Goal: Information Seeking & Learning: Check status

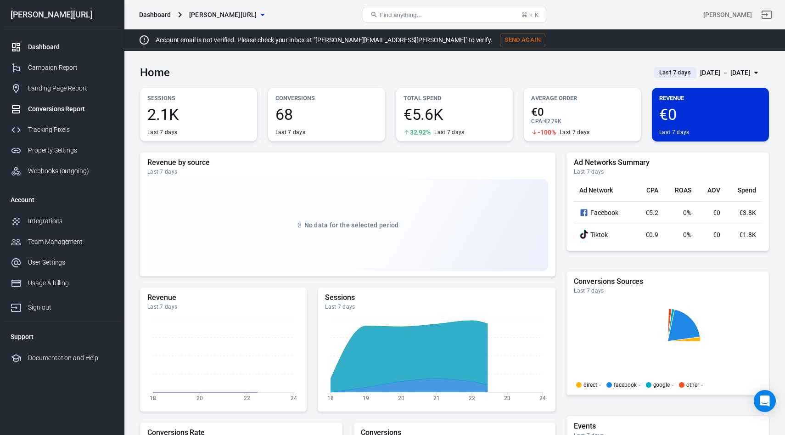
click at [46, 118] on link "Conversions Report" at bounding box center [62, 109] width 118 height 21
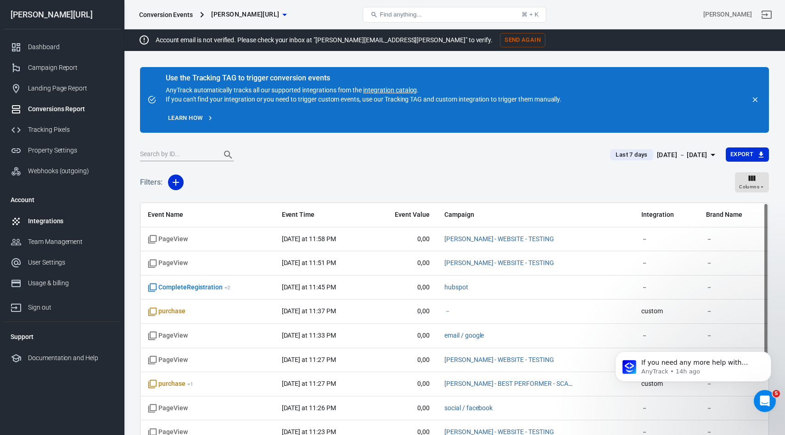
click at [52, 226] on link "Integrations" at bounding box center [62, 221] width 118 height 21
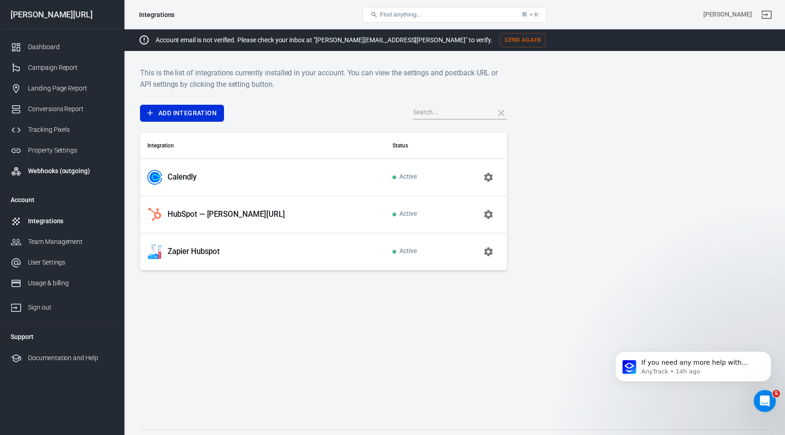
click at [47, 168] on div "Webhooks (outgoing)" at bounding box center [70, 171] width 85 height 10
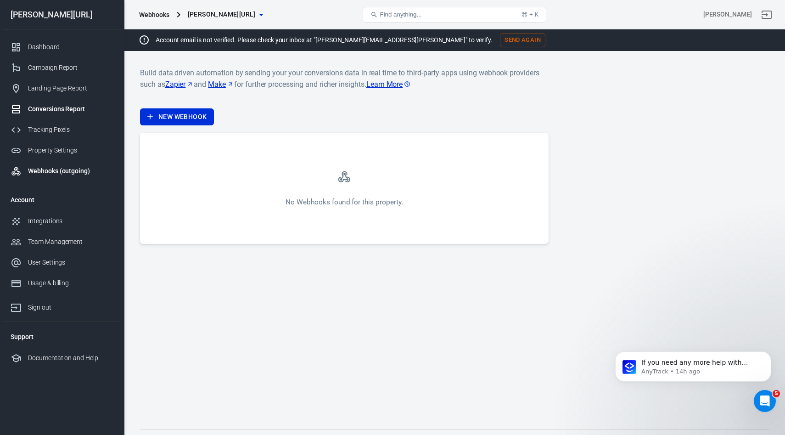
click at [62, 104] on link "Conversions Report" at bounding box center [62, 109] width 118 height 21
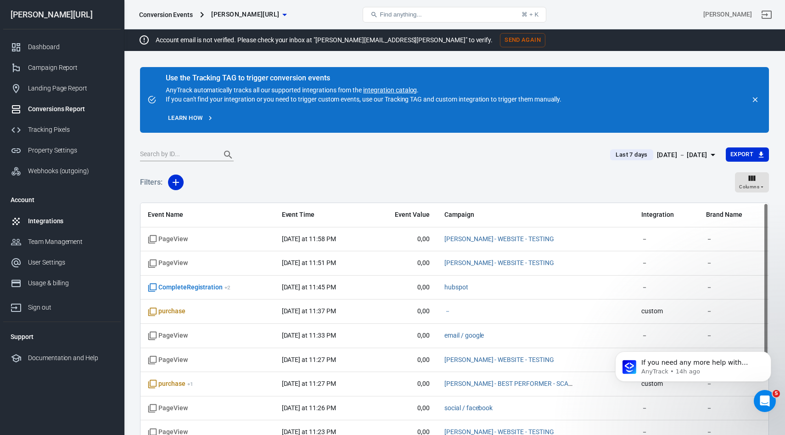
click at [46, 223] on div "Integrations" at bounding box center [70, 221] width 85 height 10
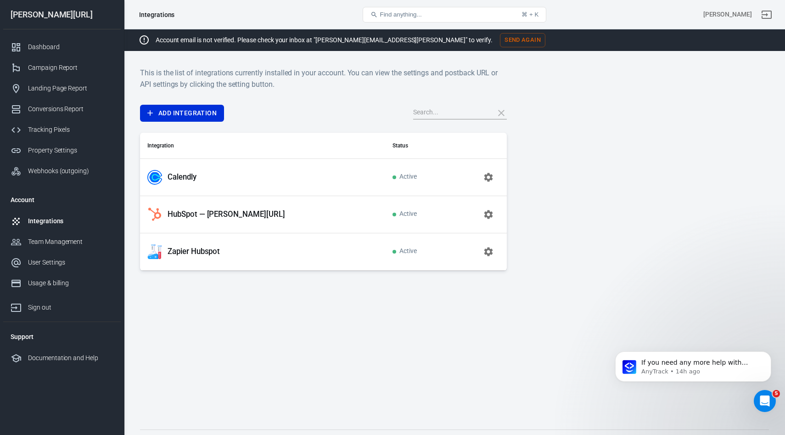
click at [191, 216] on p "HubSpot — [PERSON_NAME][URL]" at bounding box center [227, 214] width 118 height 10
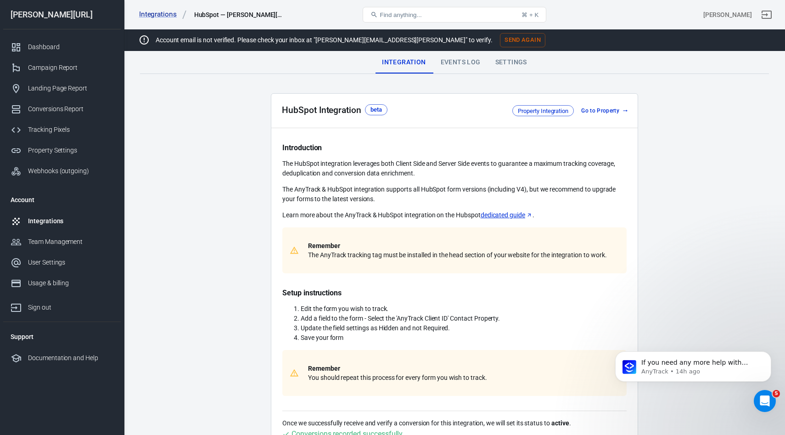
click at [463, 61] on div "Events Log" at bounding box center [461, 62] width 55 height 22
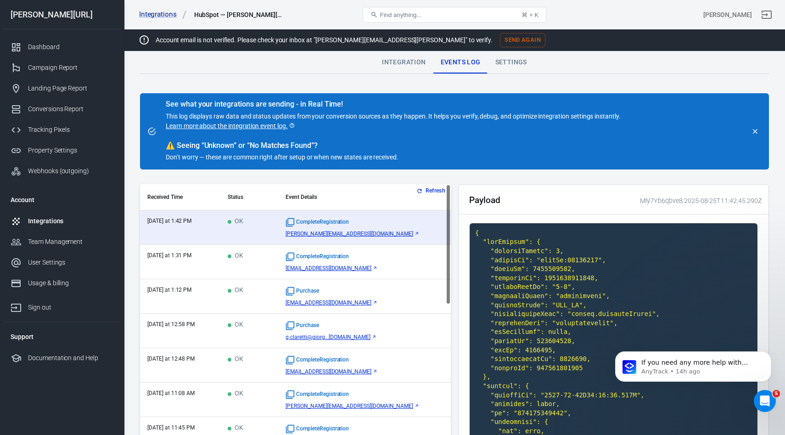
click at [393, 268] on link "[EMAIL_ADDRESS][DOMAIN_NAME]" at bounding box center [365, 268] width 158 height 6
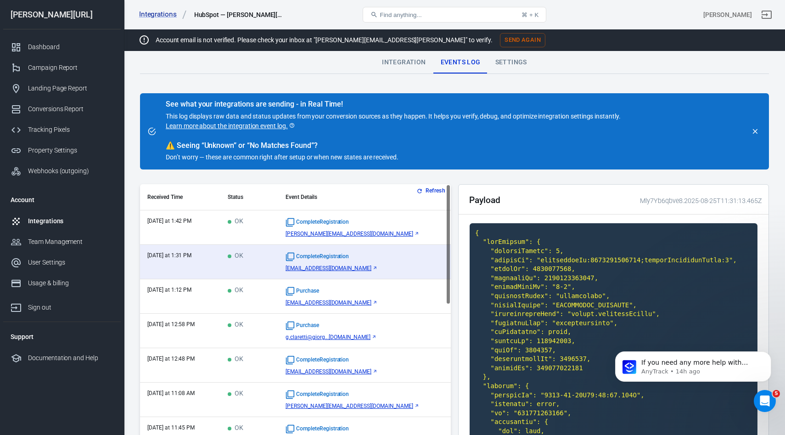
click at [396, 225] on div "CompleteRegistration" at bounding box center [365, 222] width 158 height 9
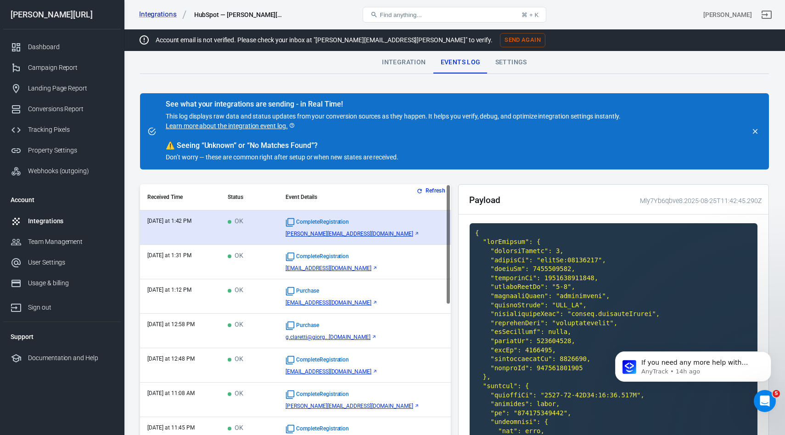
click at [351, 234] on span "[PERSON_NAME][EMAIL_ADDRESS][DOMAIN_NAME]" at bounding box center [349, 234] width 127 height 6
